Goal: Transaction & Acquisition: Purchase product/service

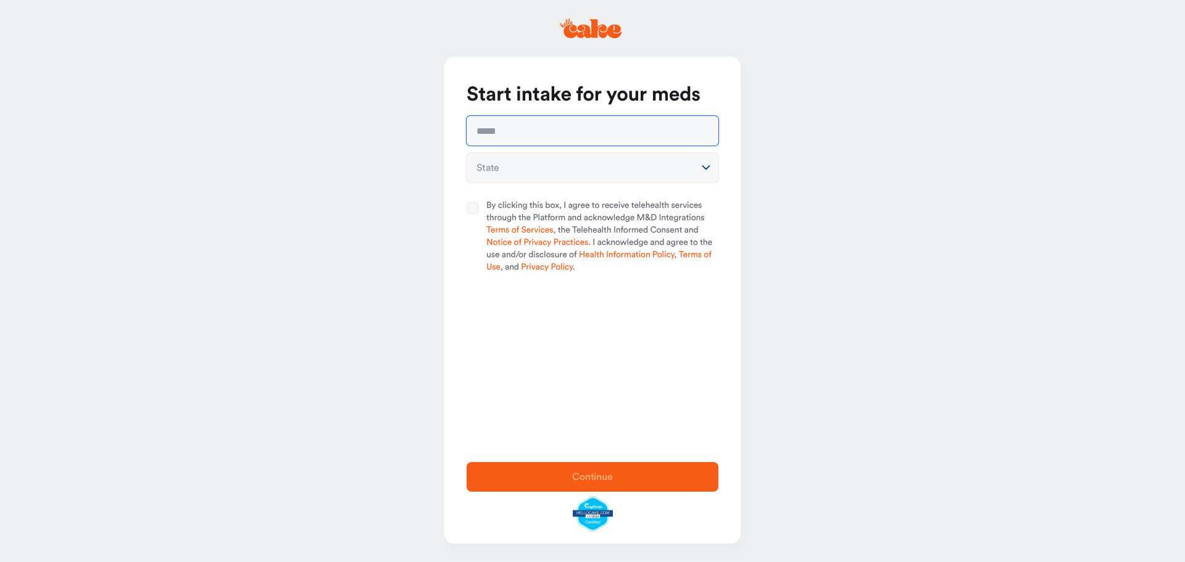
click at [597, 133] on input "text" at bounding box center [593, 131] width 252 height 30
type input "**********"
click at [468, 208] on button "By clicking this box, I agree to receive telehealth services through the Platfo…" at bounding box center [473, 208] width 12 height 12
click at [528, 160] on html "**********" at bounding box center [592, 281] width 1185 height 562
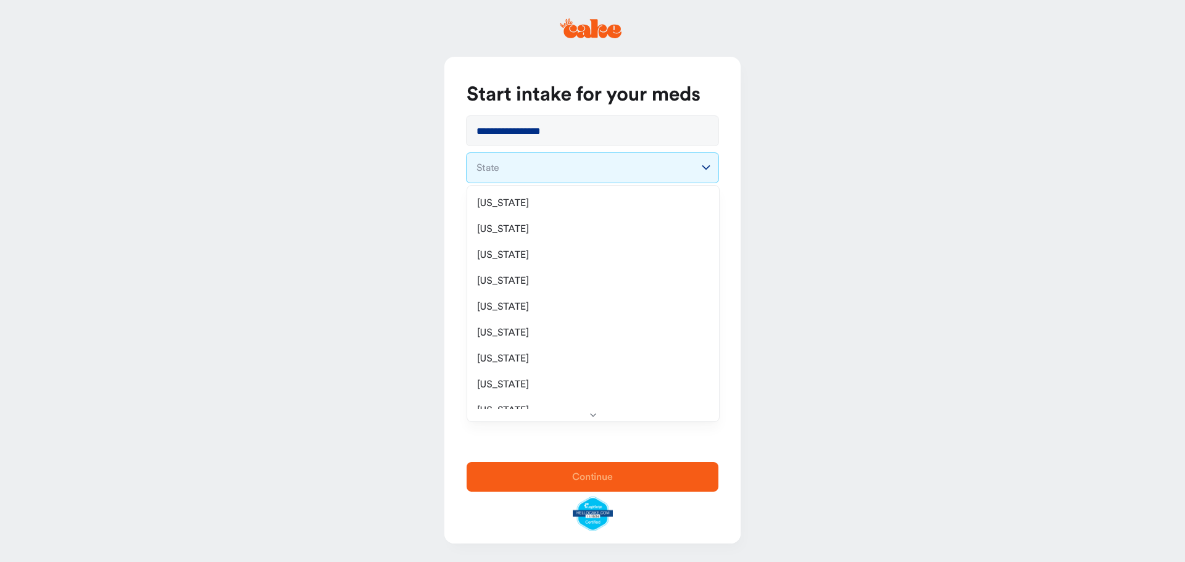
select select "**"
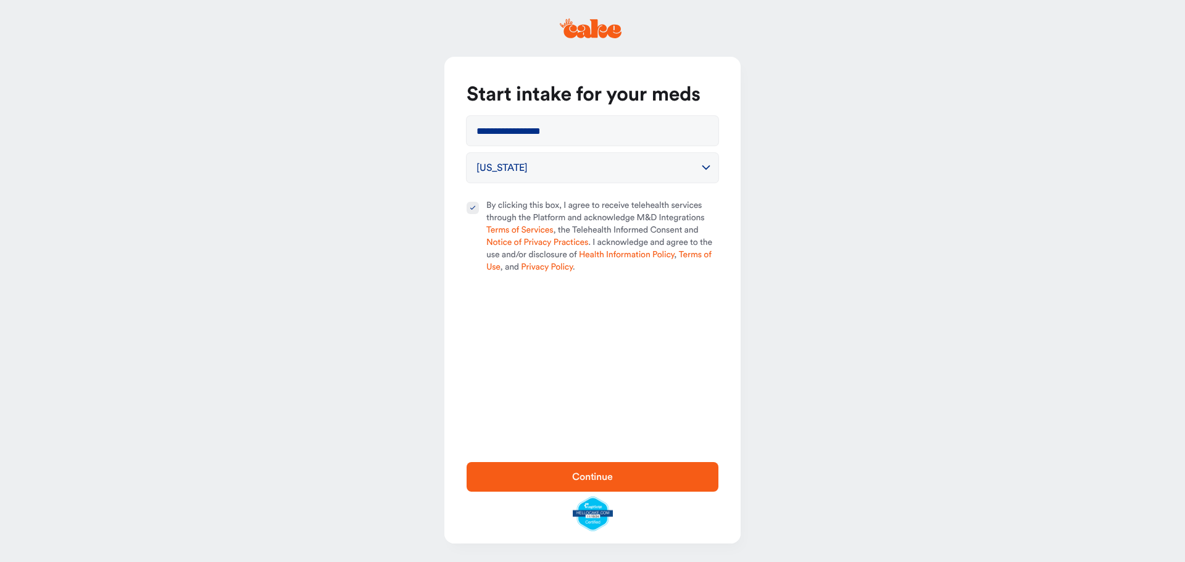
click at [547, 487] on button "Continue" at bounding box center [593, 477] width 252 height 30
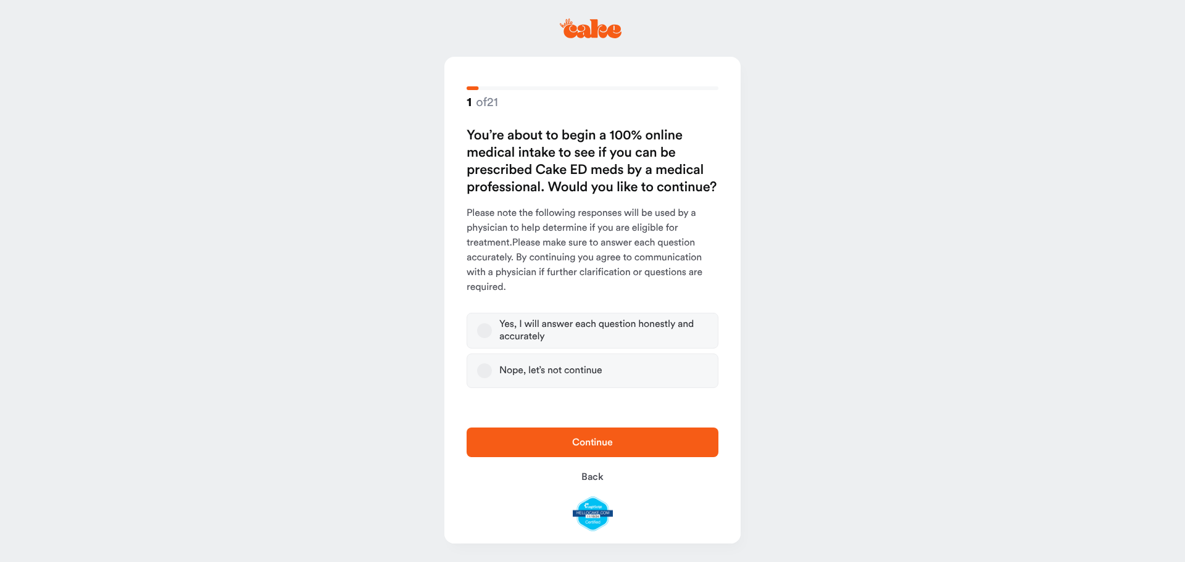
click at [546, 319] on div "Yes, I will answer each question honestly and accurately" at bounding box center [603, 330] width 209 height 25
click at [492, 323] on button "Yes, I will answer each question honestly and accurately" at bounding box center [484, 330] width 15 height 15
click at [554, 449] on span "Continue" at bounding box center [592, 442] width 212 height 15
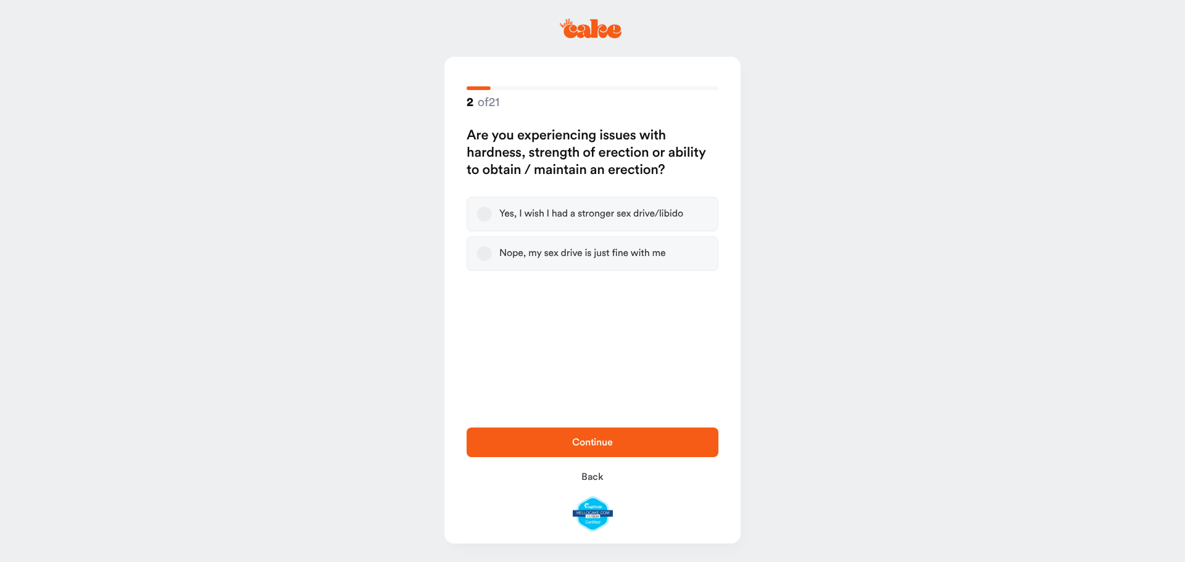
click at [591, 213] on div "Yes, I wish I had a stronger sex drive/libido" at bounding box center [591, 214] width 184 height 12
click at [492, 213] on button "Yes, I wish I had a stronger sex drive/libido" at bounding box center [484, 214] width 15 height 15
click at [596, 435] on span "Continue" at bounding box center [592, 442] width 212 height 15
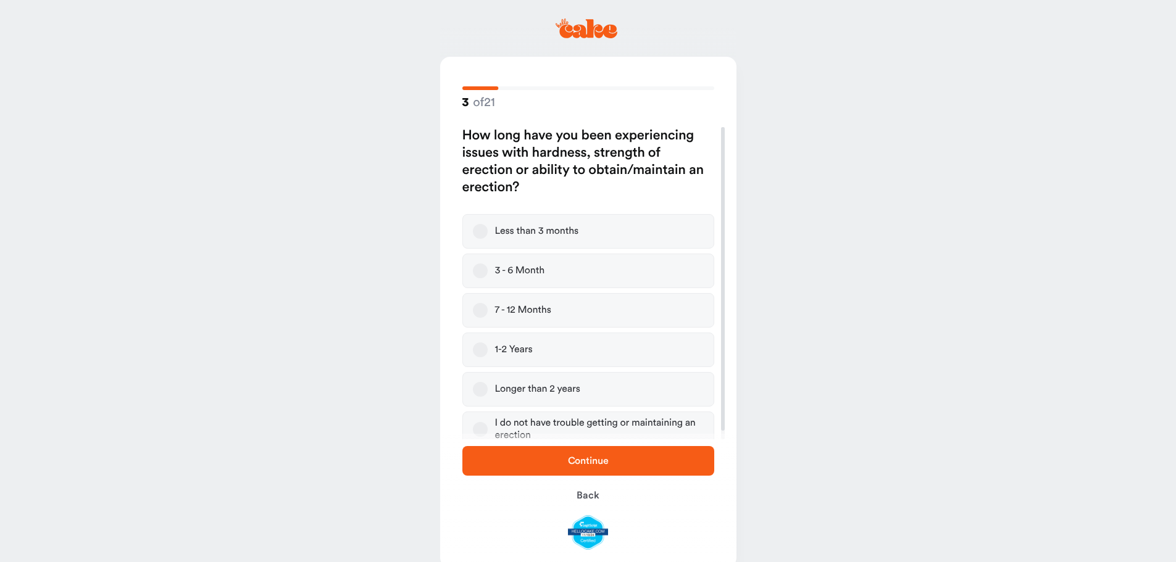
click at [476, 394] on button "Longer than 2 years" at bounding box center [480, 389] width 15 height 15
click at [532, 465] on span "Continue" at bounding box center [588, 461] width 212 height 15
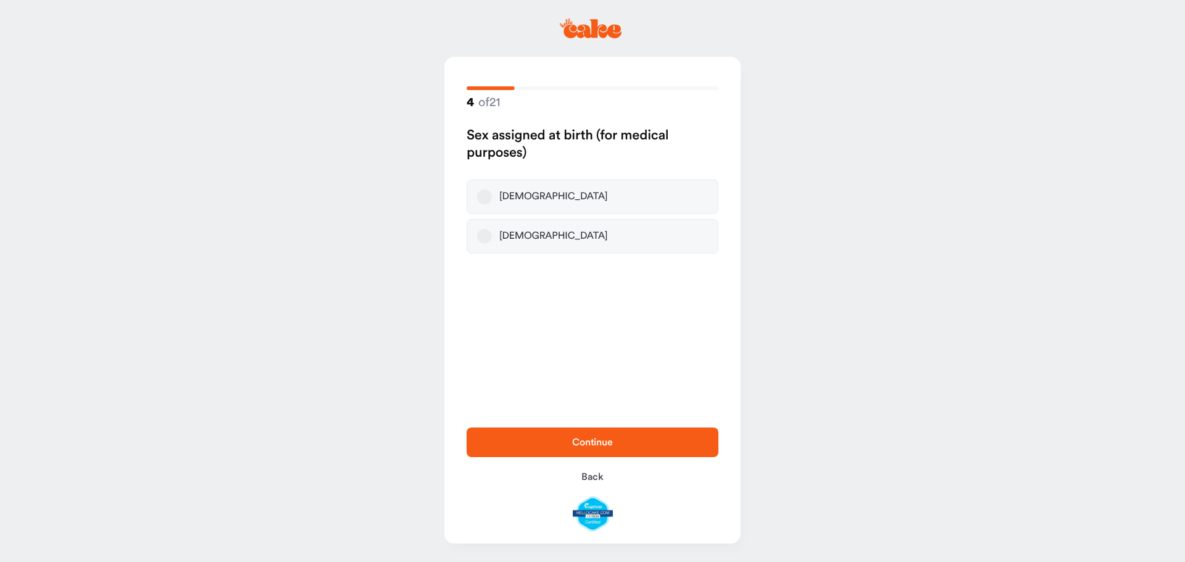
click at [513, 194] on div "[DEMOGRAPHIC_DATA]" at bounding box center [553, 197] width 109 height 12
click at [492, 194] on button "[DEMOGRAPHIC_DATA]" at bounding box center [484, 196] width 15 height 15
click at [605, 446] on span "Continue" at bounding box center [592, 443] width 41 height 10
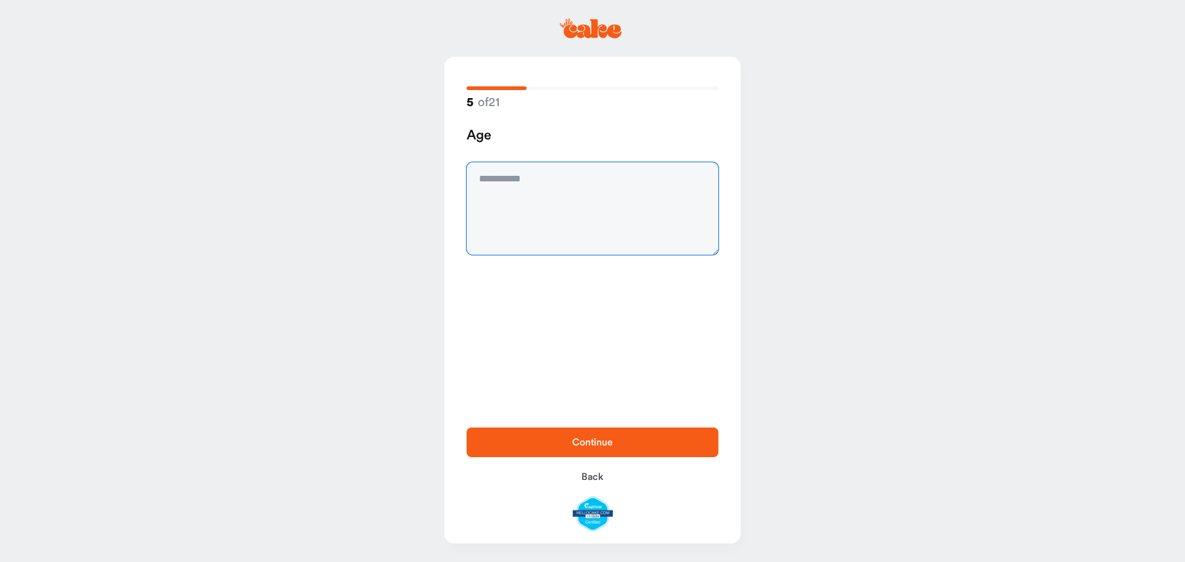
click at [543, 179] on textarea at bounding box center [593, 208] width 252 height 93
type textarea "**"
click at [612, 443] on span "Continue" at bounding box center [592, 443] width 41 height 10
click at [632, 175] on textarea at bounding box center [593, 208] width 252 height 93
type textarea "****"
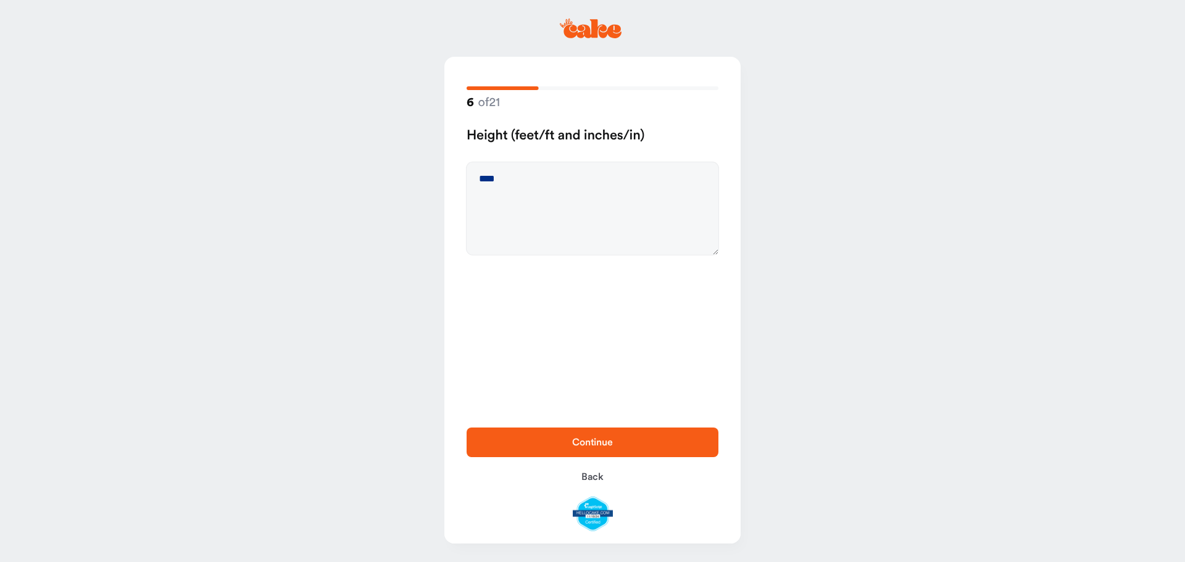
click at [573, 439] on span "Continue" at bounding box center [592, 443] width 41 height 10
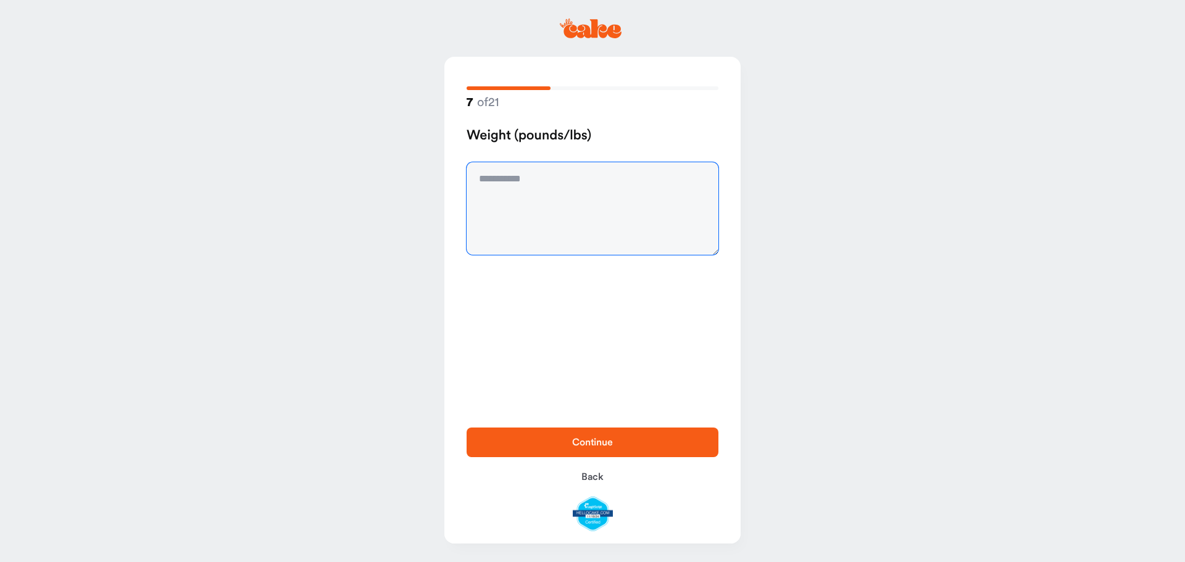
drag, startPoint x: 510, startPoint y: 180, endPoint x: 536, endPoint y: 134, distance: 52.8
click at [510, 179] on textarea at bounding box center [593, 208] width 252 height 93
type textarea "***"
click at [599, 448] on span "Continue" at bounding box center [592, 442] width 212 height 15
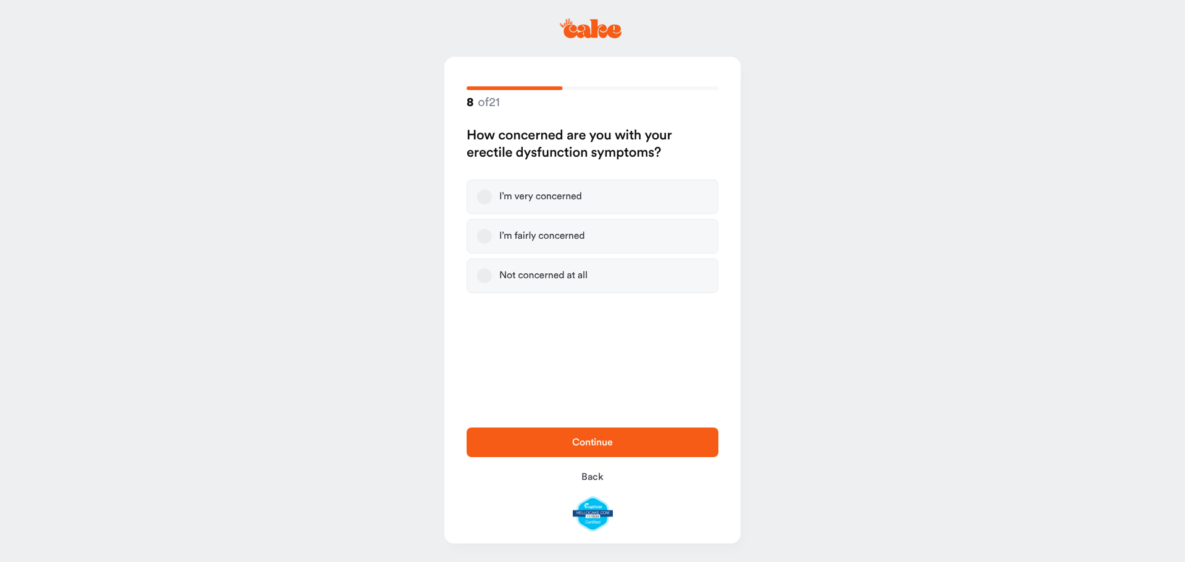
click at [481, 199] on button "I’m very concerned" at bounding box center [484, 196] width 15 height 15
click at [553, 438] on span "Continue" at bounding box center [592, 442] width 212 height 15
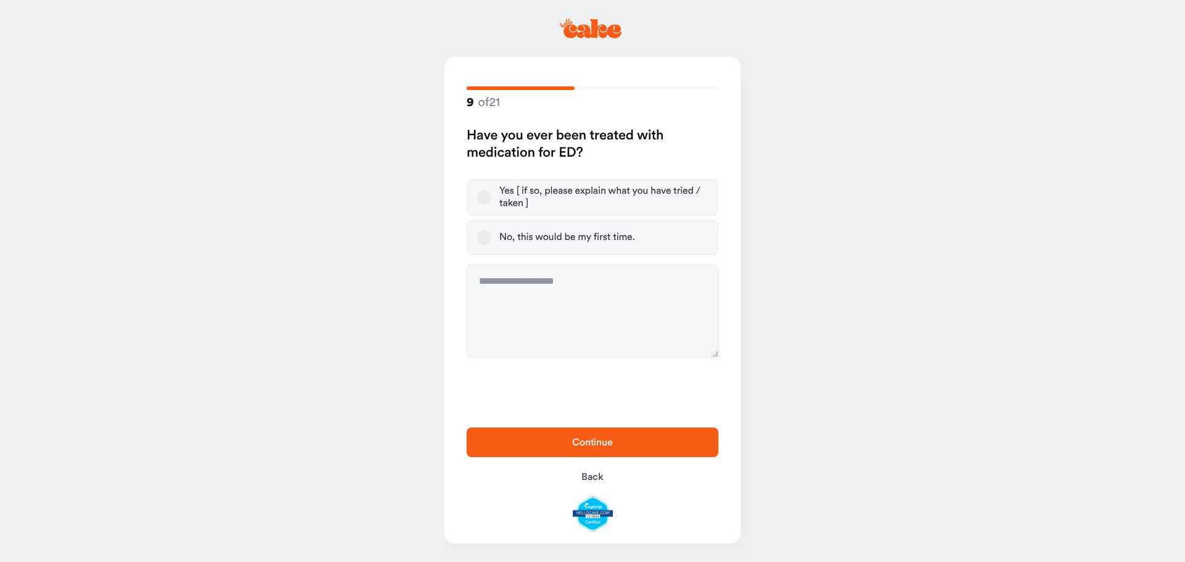
click at [489, 195] on button "Yes [ if so, please explain what you have tried / taken ]" at bounding box center [484, 197] width 15 height 15
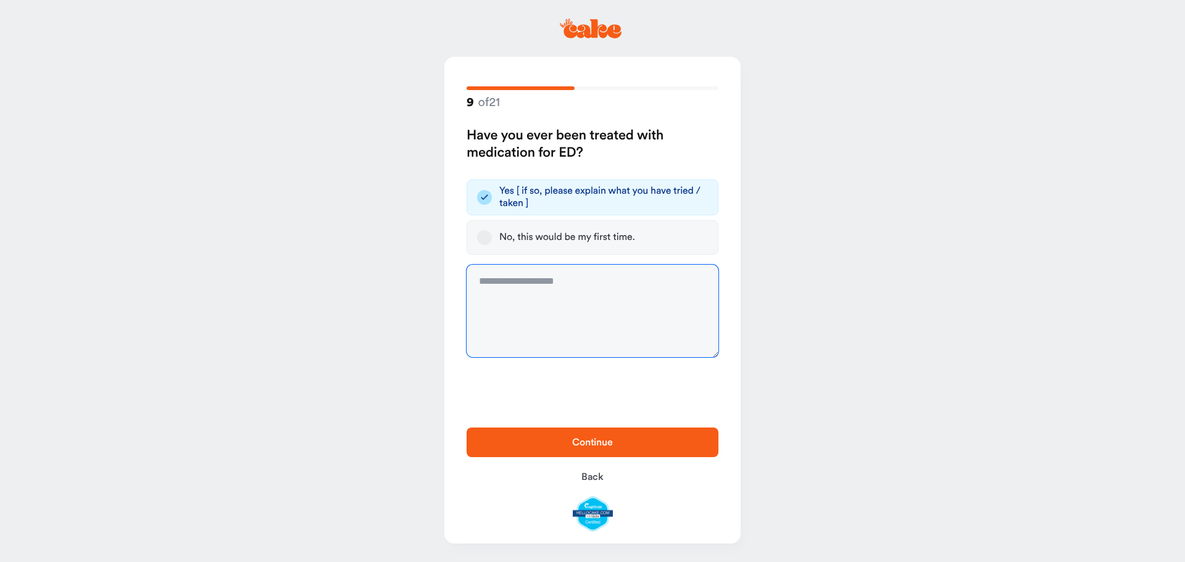
click at [577, 281] on textarea at bounding box center [593, 311] width 252 height 93
type textarea "**********"
click at [611, 451] on button "Continue" at bounding box center [593, 443] width 252 height 30
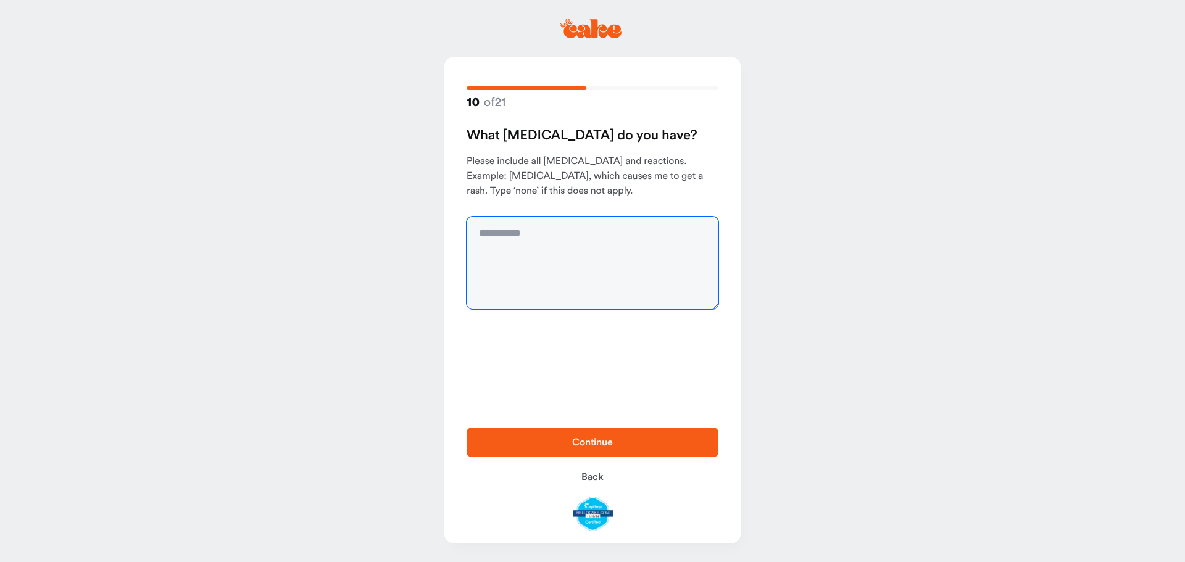
click at [552, 250] on textarea at bounding box center [593, 263] width 252 height 93
type textarea "****"
click at [677, 440] on span "Continue" at bounding box center [592, 442] width 212 height 15
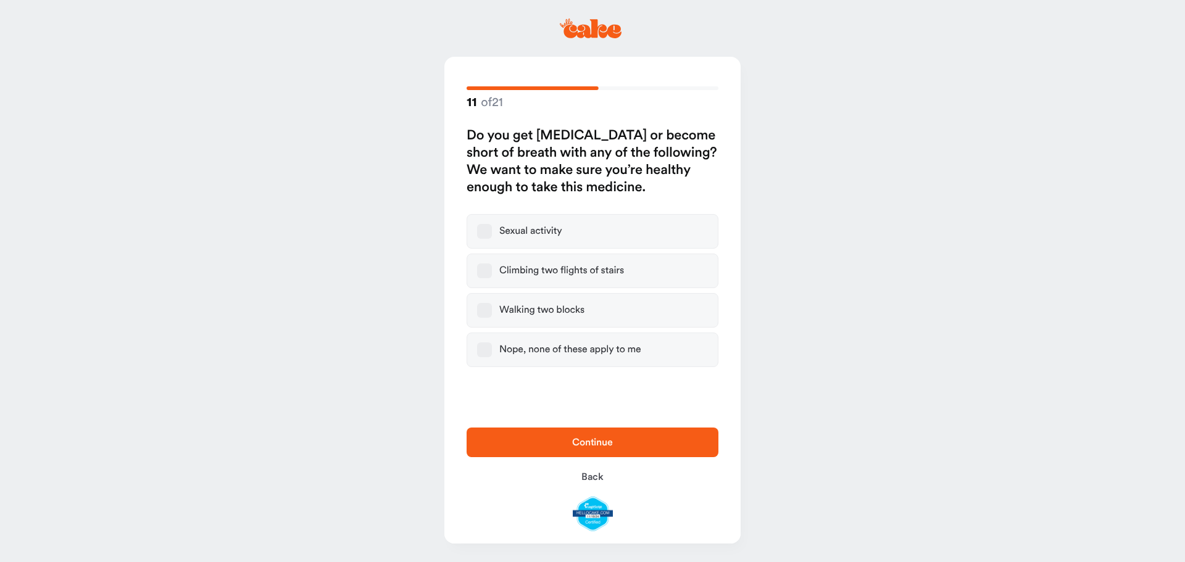
click at [592, 351] on div "Nope, none of these apply to me" at bounding box center [570, 350] width 142 height 12
click at [492, 351] on button "Nope, none of these apply to me" at bounding box center [484, 350] width 15 height 15
click at [584, 440] on span "Continue" at bounding box center [592, 443] width 41 height 10
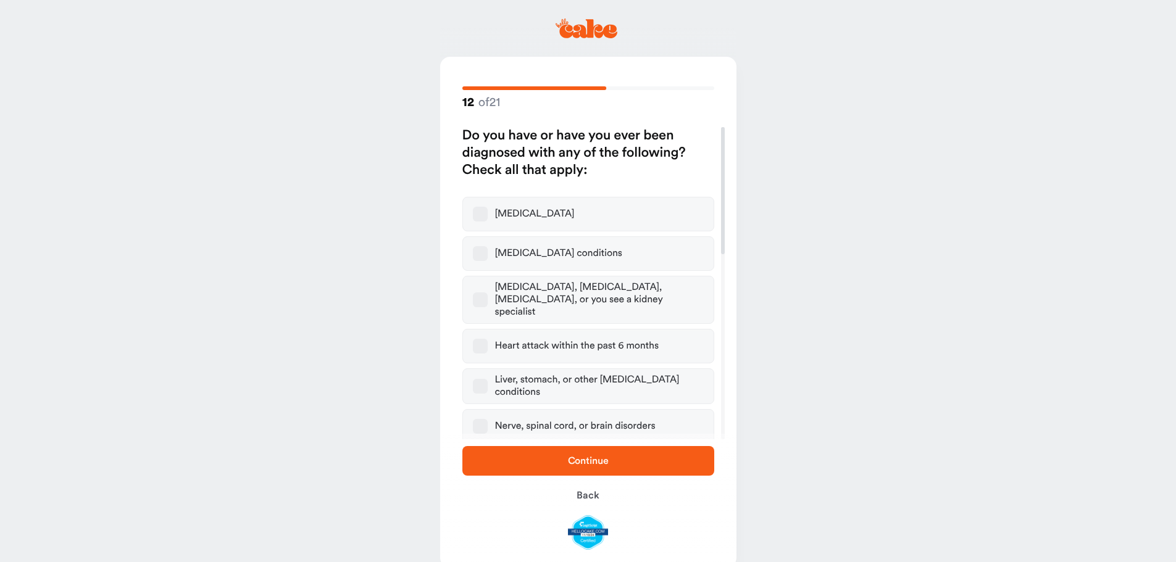
click at [593, 420] on div "Nerve, spinal cord, or brain disorders" at bounding box center [575, 426] width 160 height 12
click at [488, 419] on button "Nerve, spinal cord, or brain disorders" at bounding box center [480, 426] width 15 height 15
click at [588, 420] on div "Nerve, spinal cord, or brain disorders" at bounding box center [575, 426] width 160 height 12
click at [488, 419] on button "Nerve, spinal cord, or brain disorders" at bounding box center [480, 426] width 15 height 15
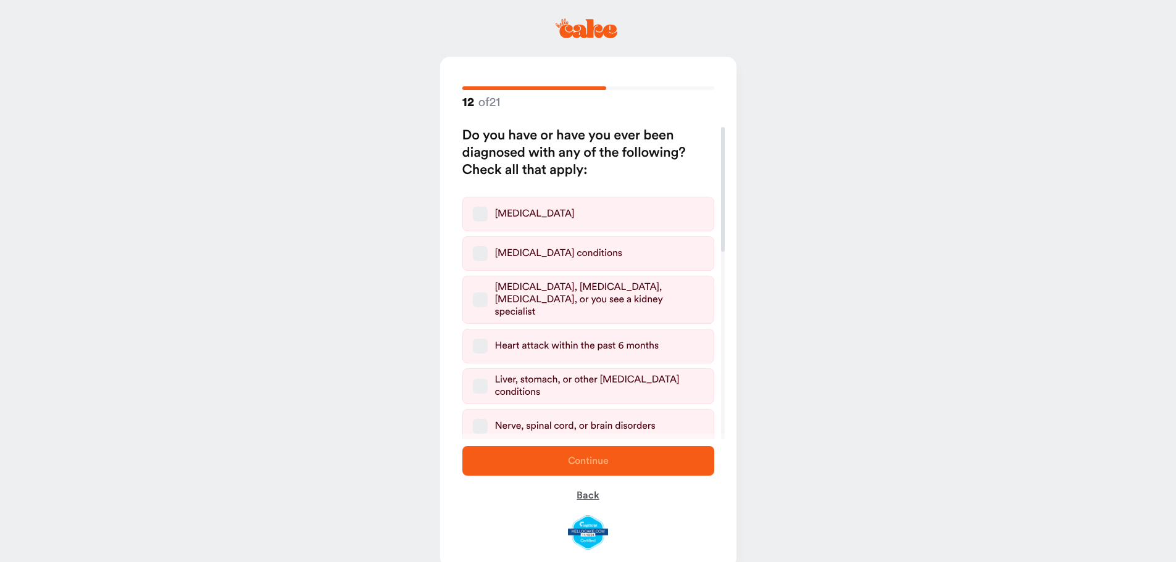
click at [588, 494] on span "Back" at bounding box center [587, 496] width 22 height 10
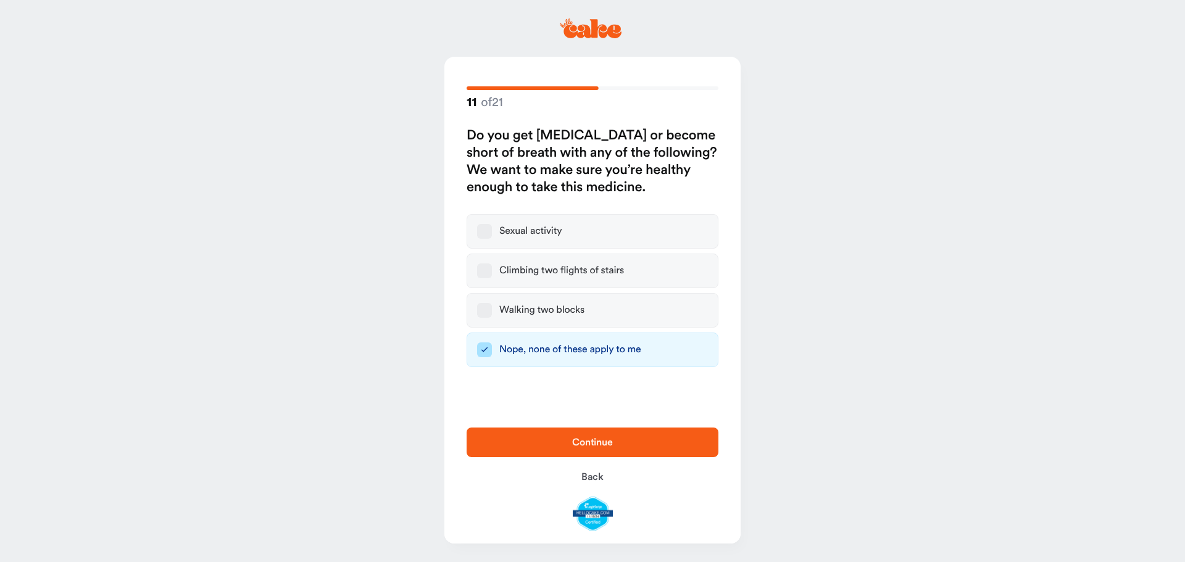
click at [596, 444] on span "Continue" at bounding box center [592, 443] width 41 height 10
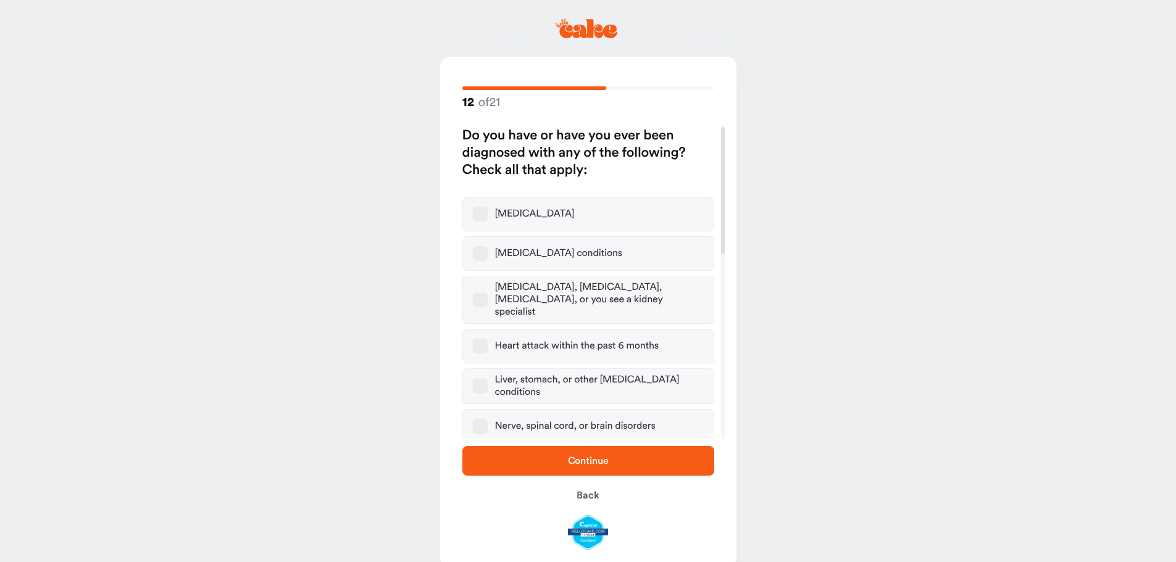
click at [626, 452] on button "Continue" at bounding box center [588, 461] width 252 height 30
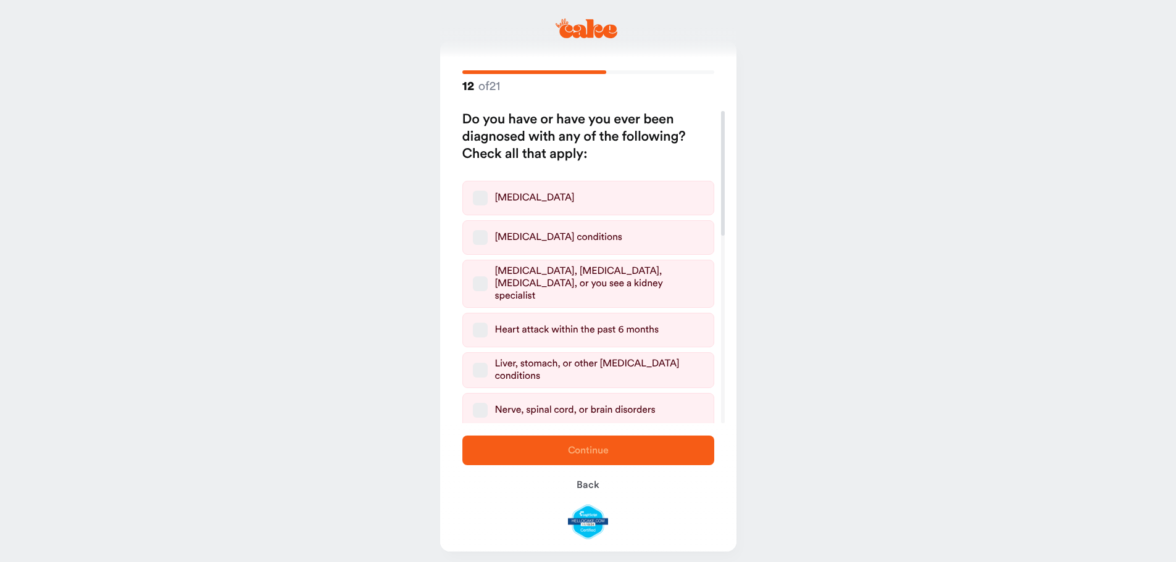
scroll to position [24, 0]
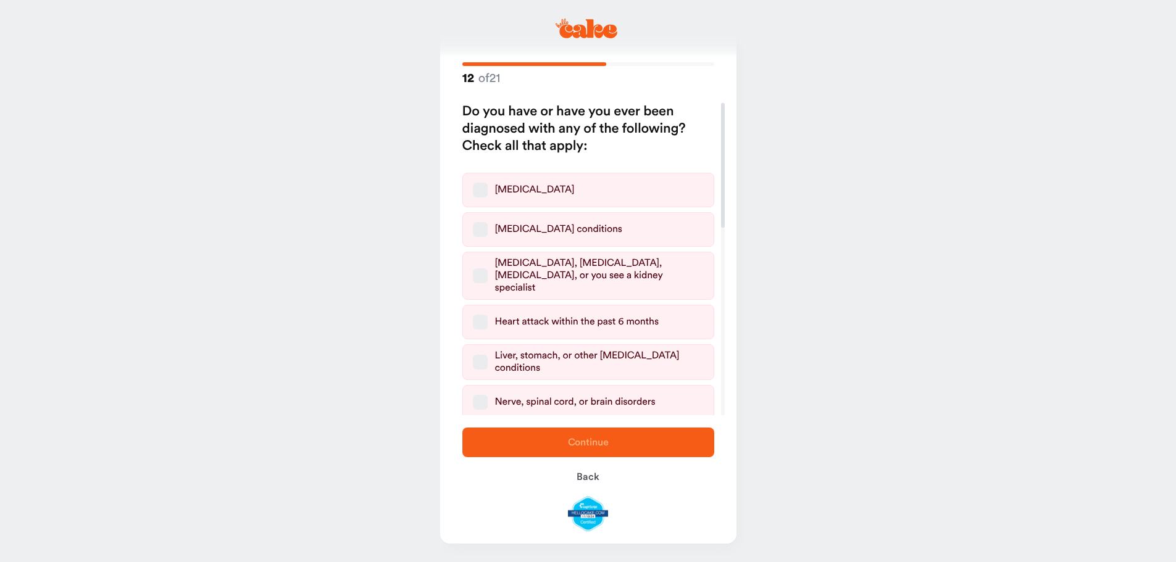
click at [600, 117] on h2 "Do you have or have you ever been diagnosed with any of the following? Check al…" at bounding box center [588, 129] width 252 height 52
click at [593, 479] on span "Back" at bounding box center [587, 477] width 22 height 10
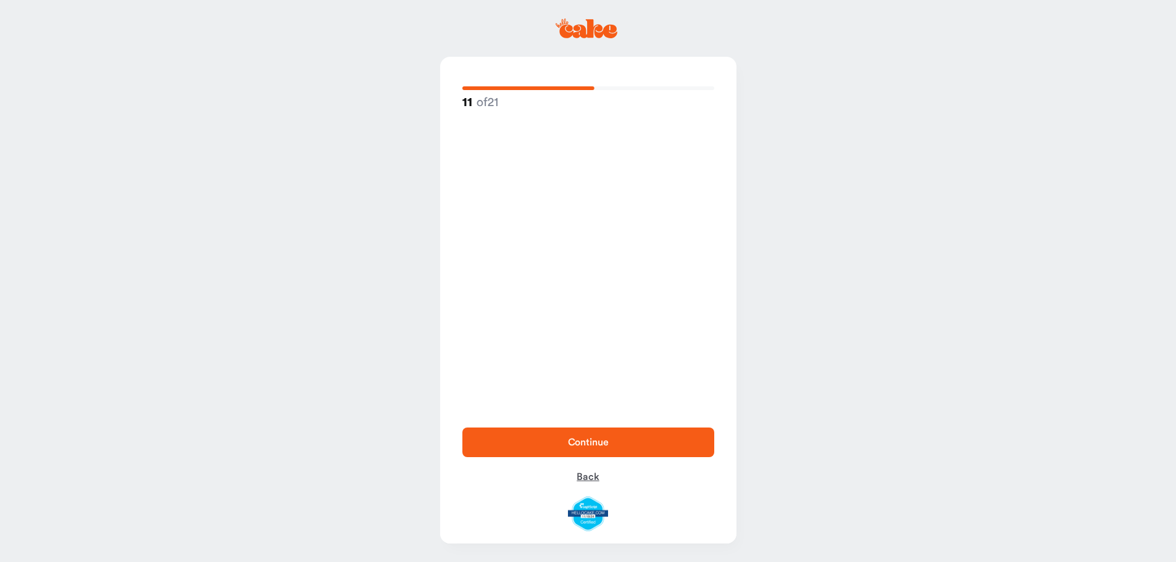
scroll to position [0, 0]
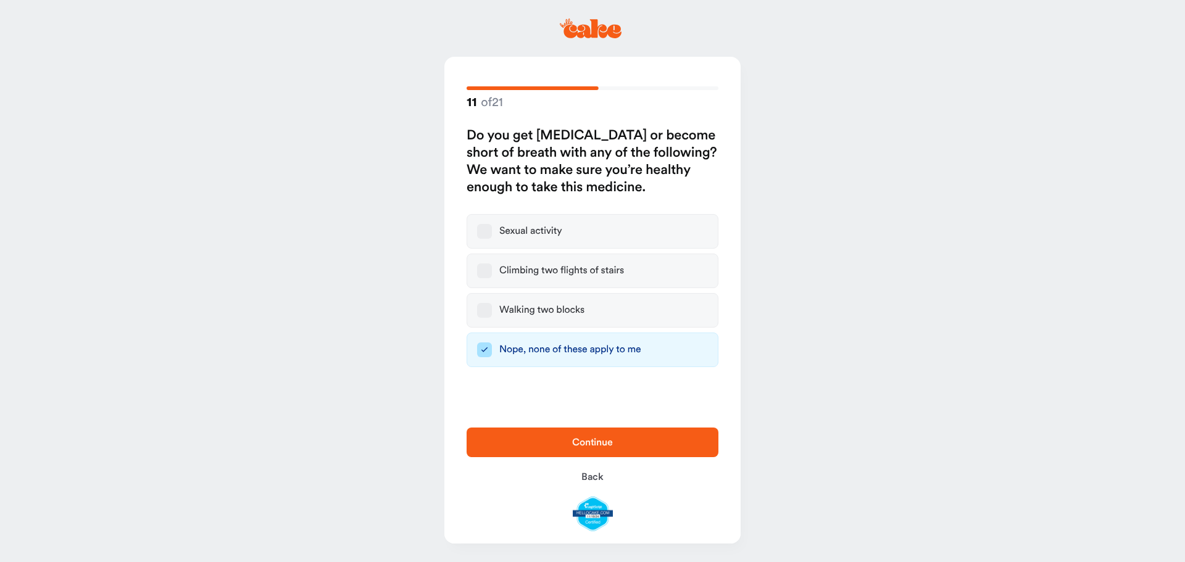
click at [601, 438] on span "Continue" at bounding box center [592, 443] width 41 height 10
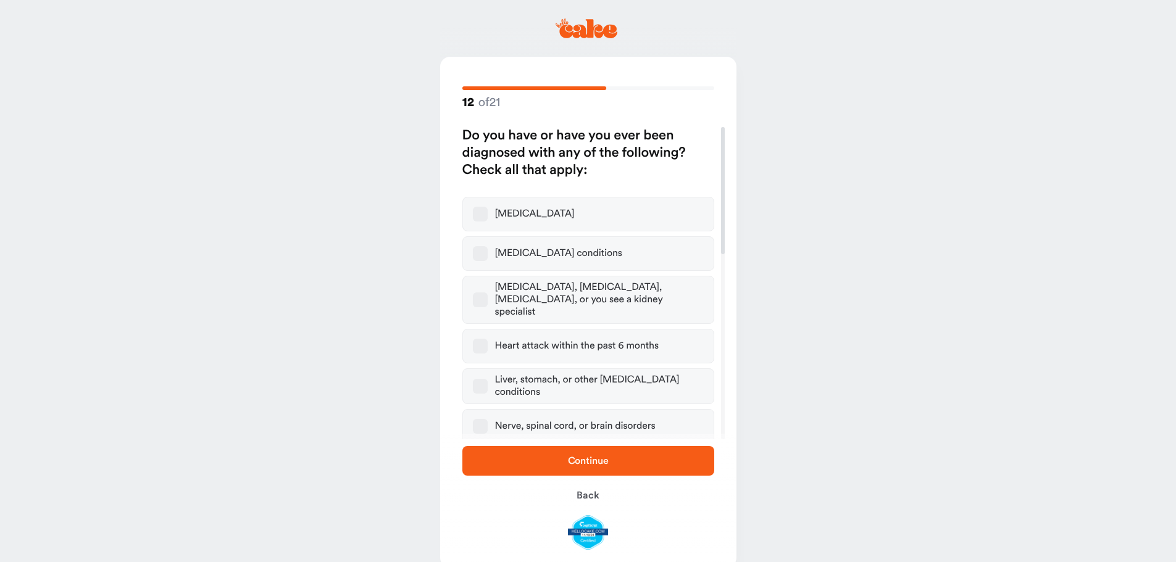
click at [594, 458] on span "Continue" at bounding box center [588, 461] width 41 height 10
